Goal: Information Seeking & Learning: Learn about a topic

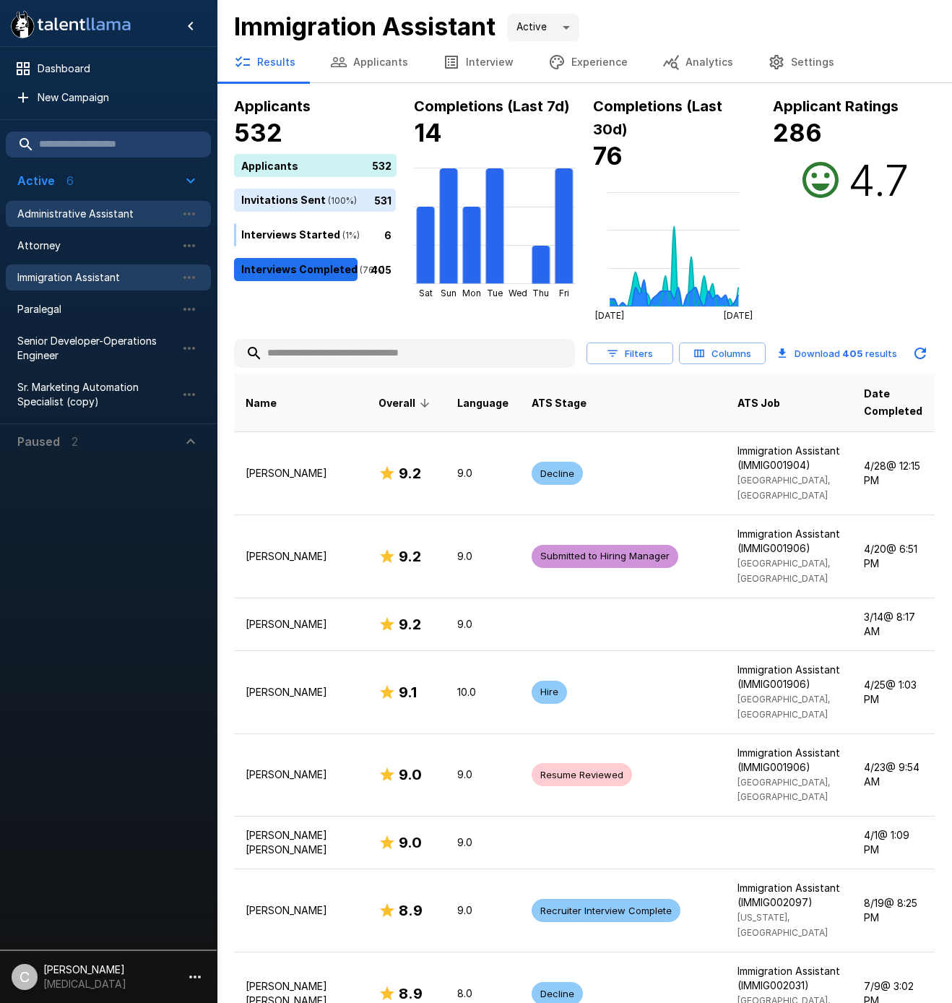
click at [64, 208] on span "Administrative Assistant" at bounding box center [96, 214] width 159 height 14
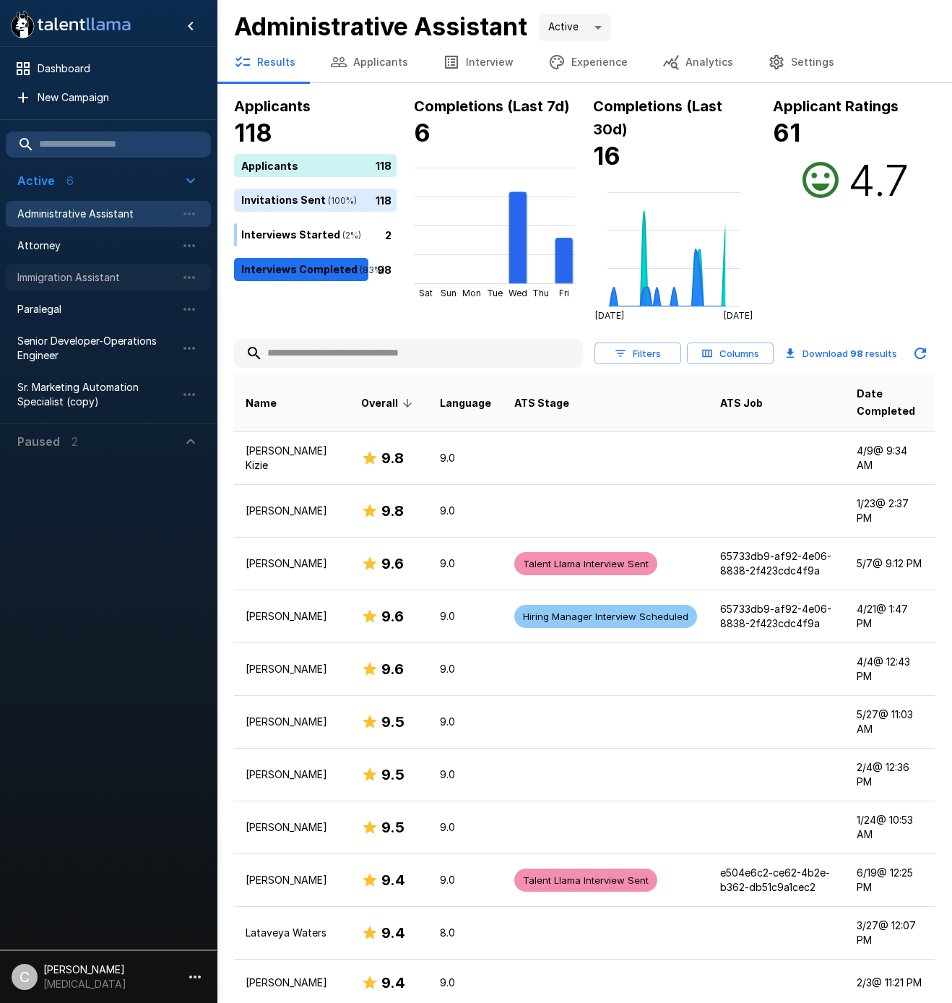
click at [59, 284] on span "Immigration Assistant" at bounding box center [96, 277] width 159 height 14
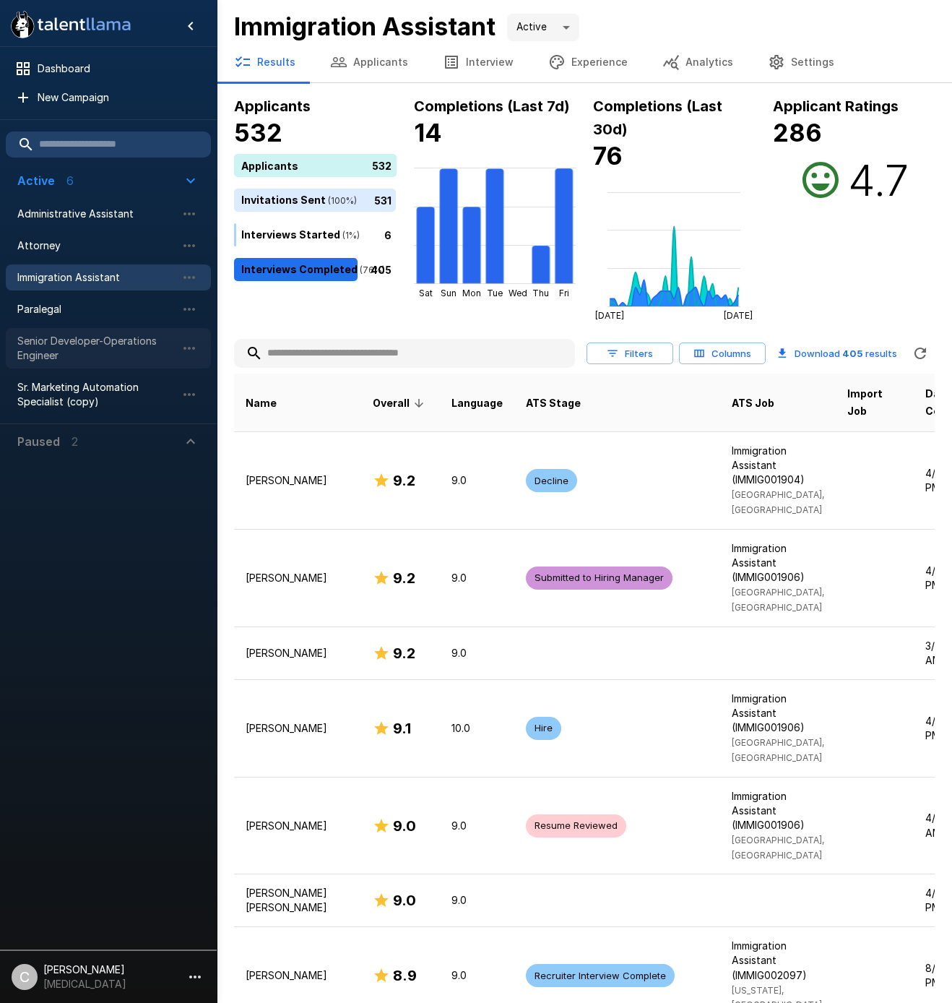
click at [72, 348] on span "Senior Developer-Operations Engineer" at bounding box center [96, 348] width 159 height 29
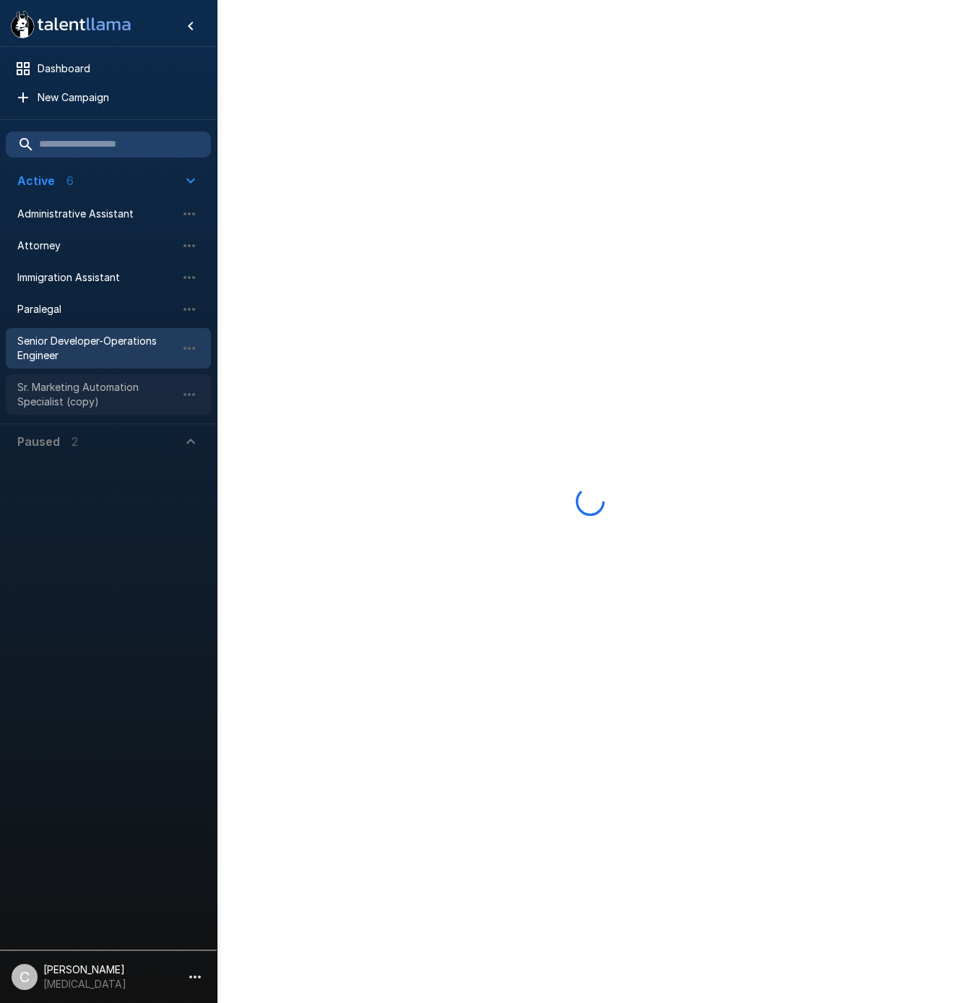
click at [50, 392] on span "Sr. Marketing Automation Specialist (copy)" at bounding box center [96, 394] width 159 height 29
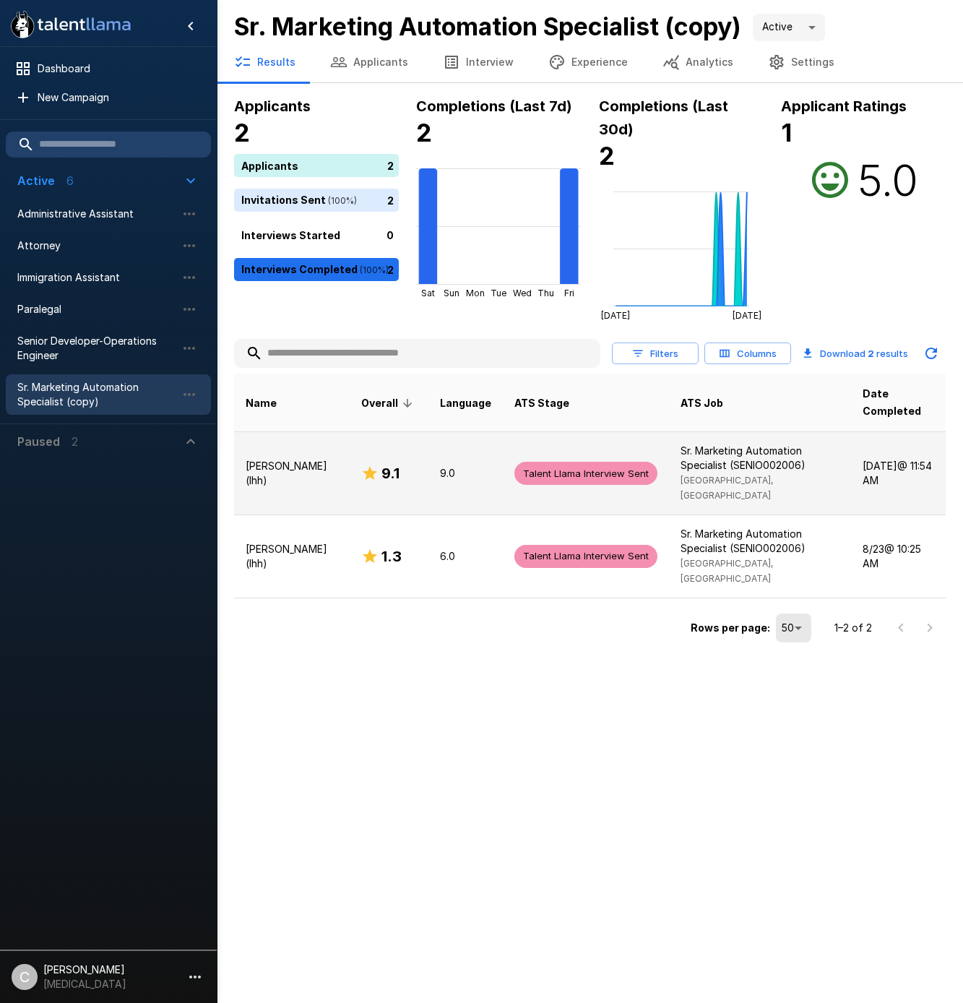
click at [290, 475] on p "[PERSON_NAME] (lhh)" at bounding box center [292, 473] width 92 height 29
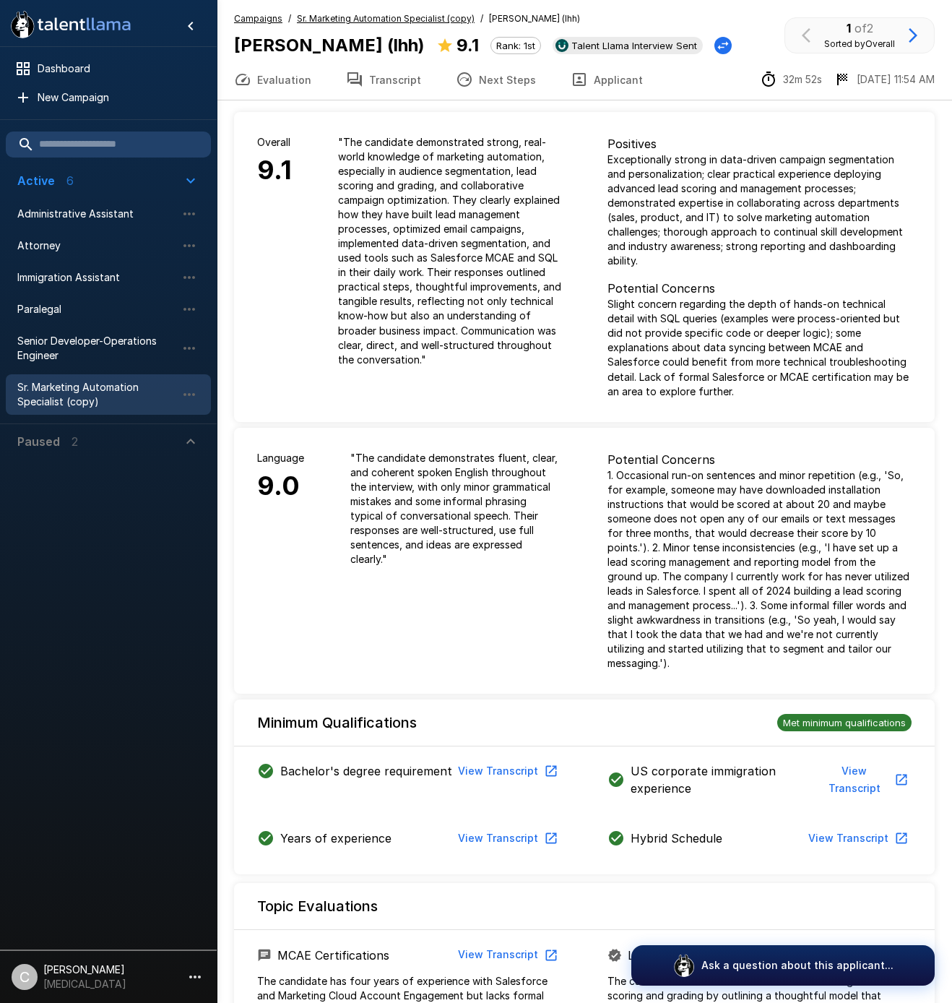
click at [290, 87] on button "Evaluation" at bounding box center [273, 79] width 112 height 40
click at [472, 85] on button "Next Steps" at bounding box center [496, 79] width 115 height 40
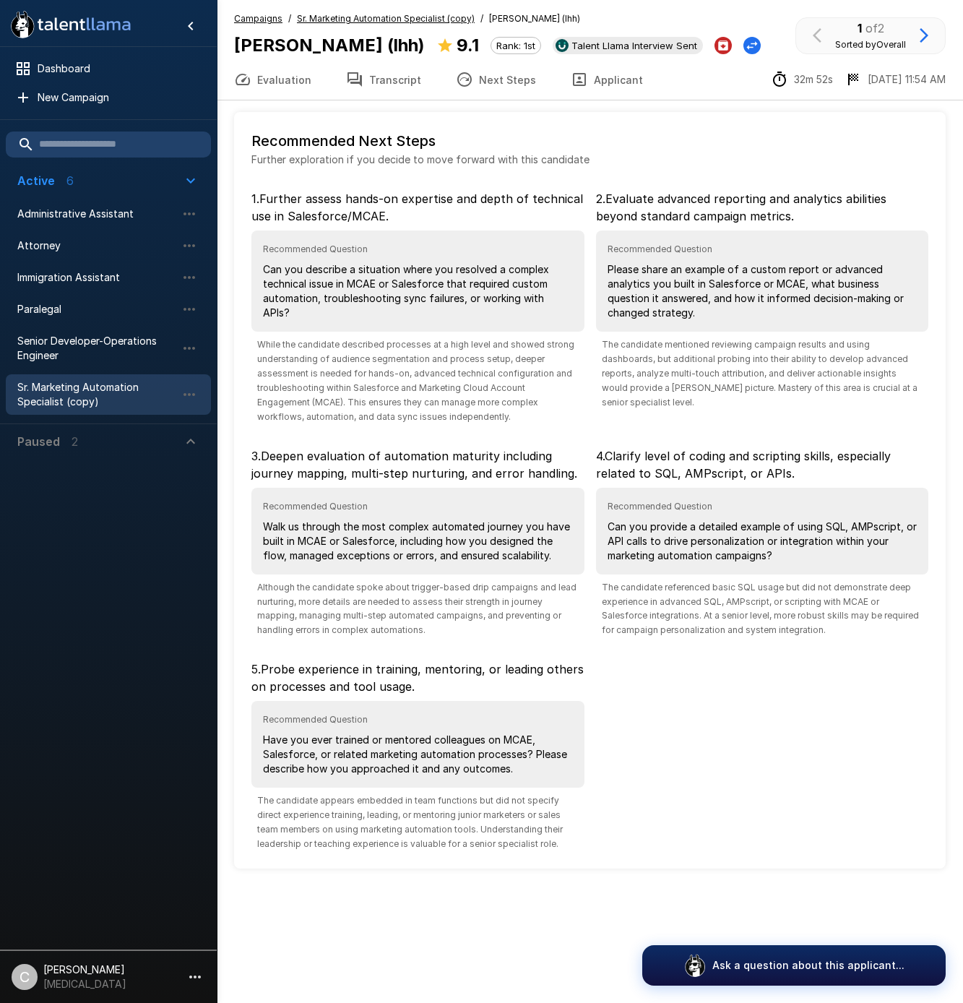
click at [383, 66] on button "Transcript" at bounding box center [384, 79] width 110 height 40
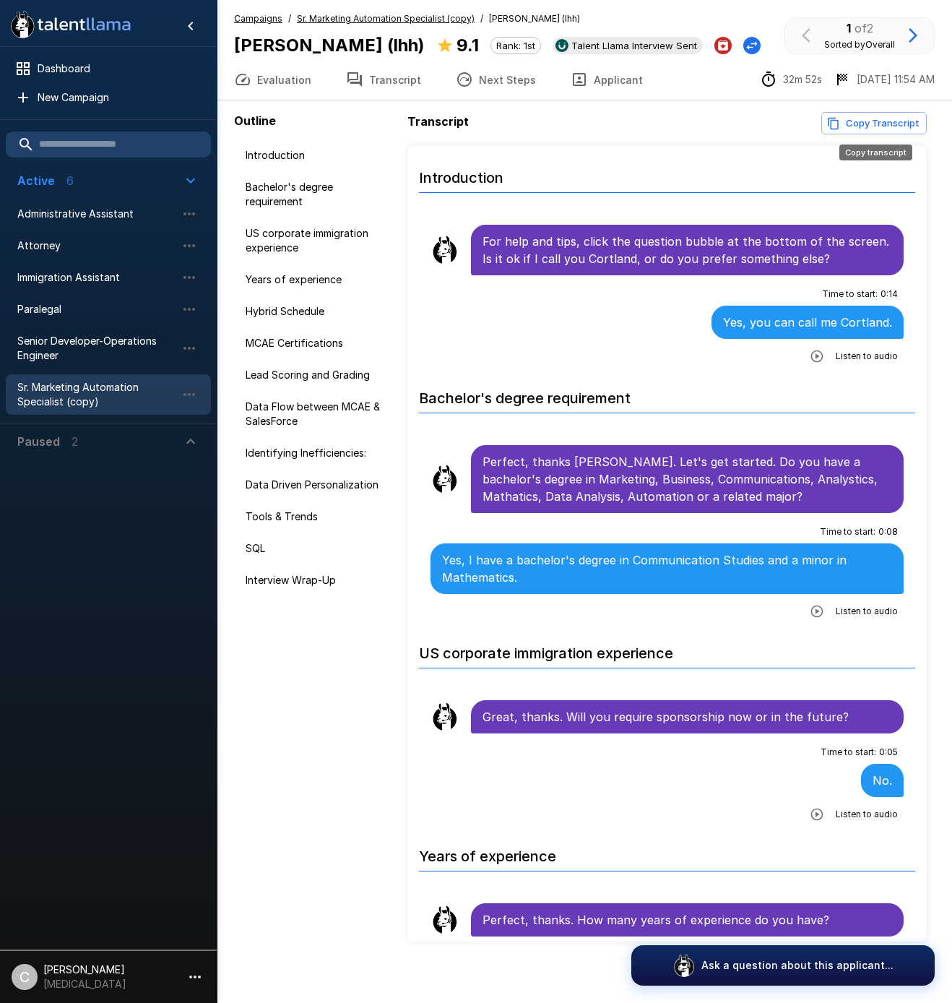
click at [880, 119] on button "Copy Transcript" at bounding box center [874, 123] width 105 height 22
click at [514, 127] on div "Transcript Copy Transcript" at bounding box center [668, 123] width 520 height 22
